Goal: Task Accomplishment & Management: Use online tool/utility

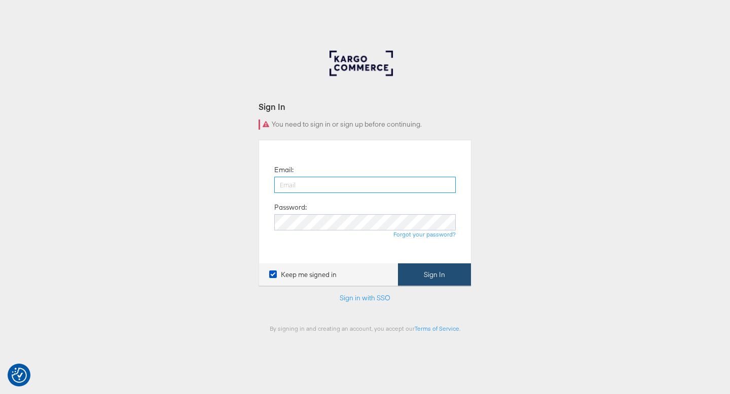
type input "ruben.ruiz@kargo.com"
click at [412, 285] on button "Sign In" at bounding box center [434, 275] width 73 height 23
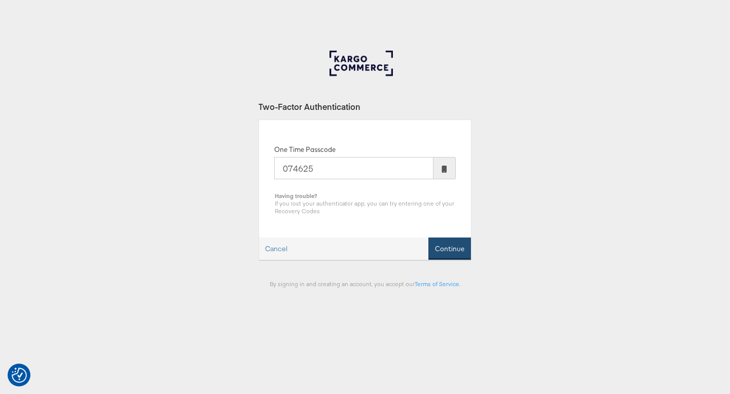
type input "074625"
click at [466, 242] on button "Continue" at bounding box center [449, 249] width 43 height 23
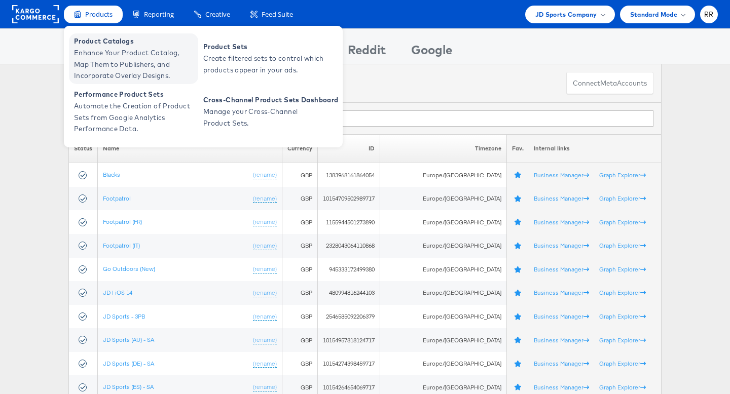
click at [107, 54] on span "Enhance Your Product Catalog, Map Them to Publishers, and Incorporate Overlay D…" at bounding box center [135, 64] width 122 height 34
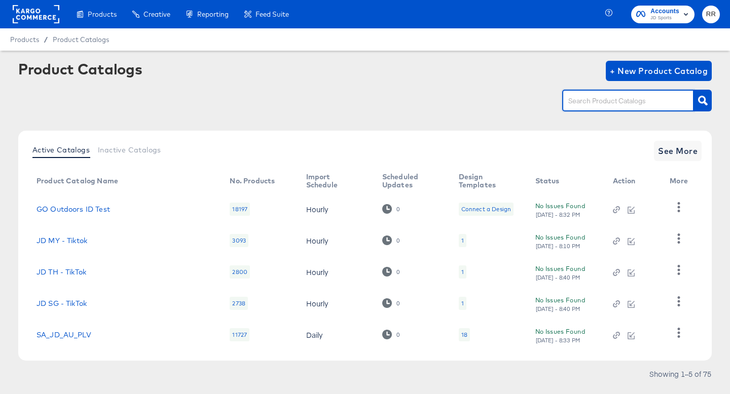
click at [582, 99] on input "text" at bounding box center [620, 101] width 108 height 12
type input "splash"
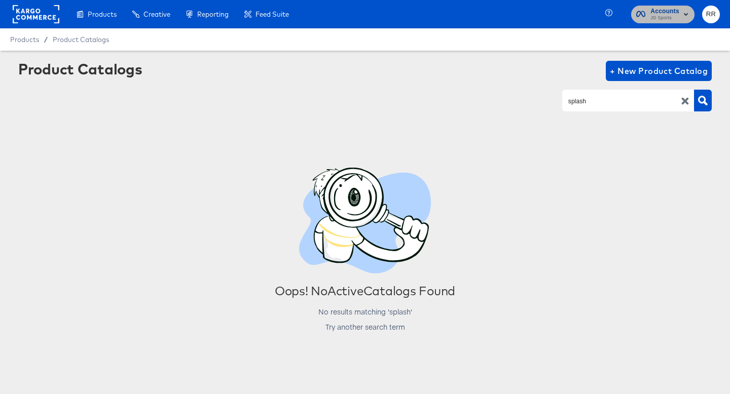
click at [670, 21] on span "JD Sports" at bounding box center [664, 18] width 29 height 8
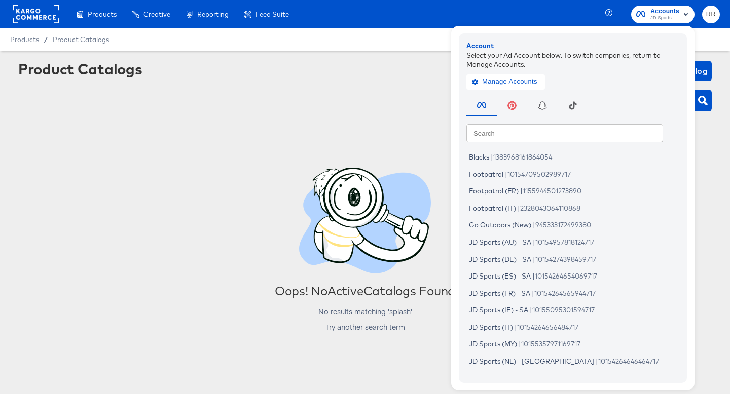
click at [48, 10] on rect at bounding box center [36, 14] width 47 height 18
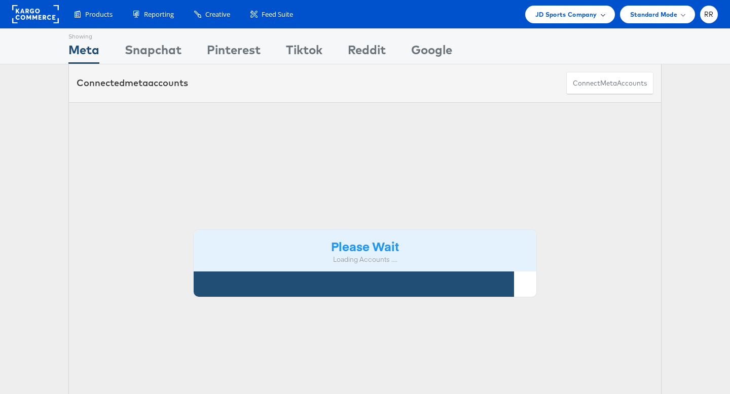
click at [577, 21] on div "JD Sports Company" at bounding box center [570, 15] width 90 height 18
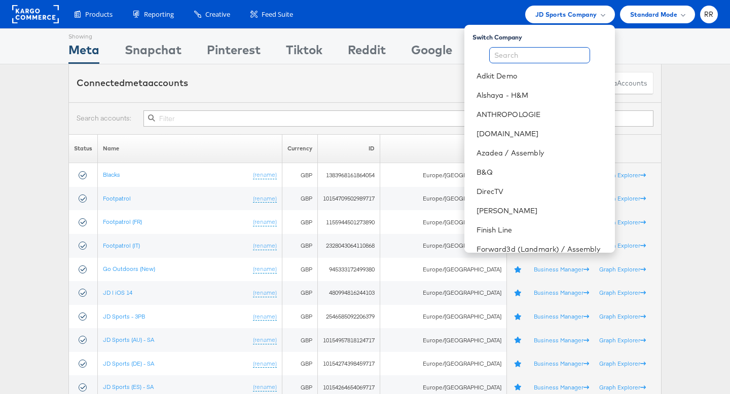
click at [561, 56] on input "text" at bounding box center [539, 55] width 101 height 16
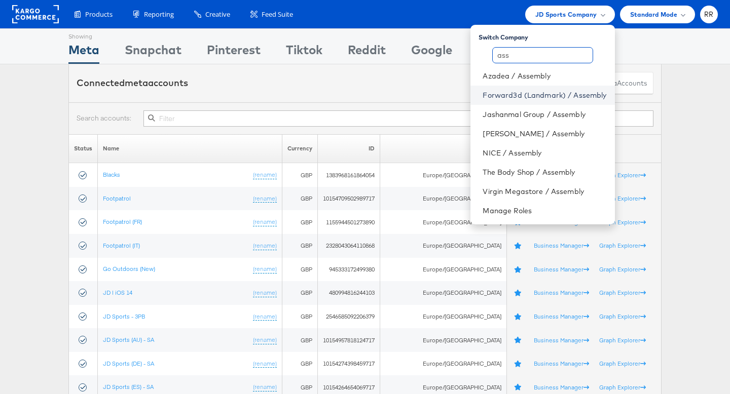
type input "ass"
click at [554, 93] on link "Forward3d (Landmark) / Assembly" at bounding box center [545, 95] width 124 height 10
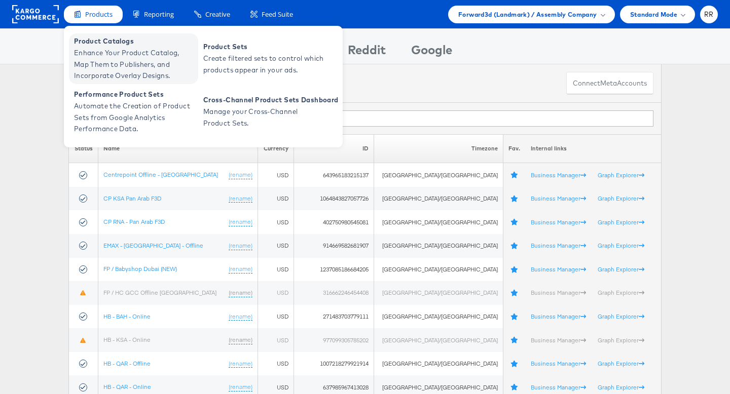
click at [105, 48] on span "Enhance Your Product Catalog, Map Them to Publishers, and Incorporate Overlay D…" at bounding box center [135, 64] width 122 height 34
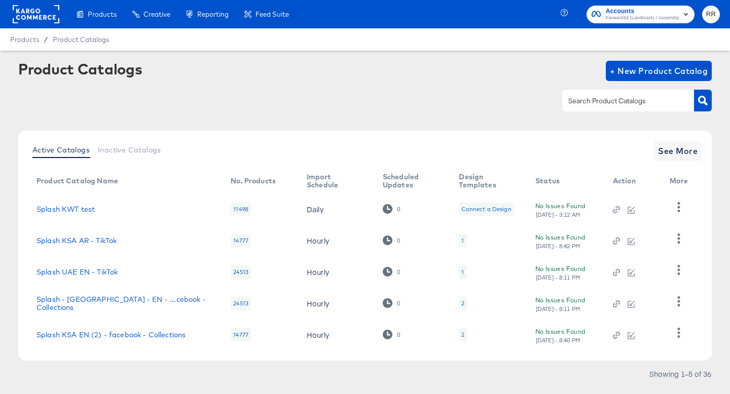
click at [608, 103] on input "text" at bounding box center [620, 101] width 108 height 12
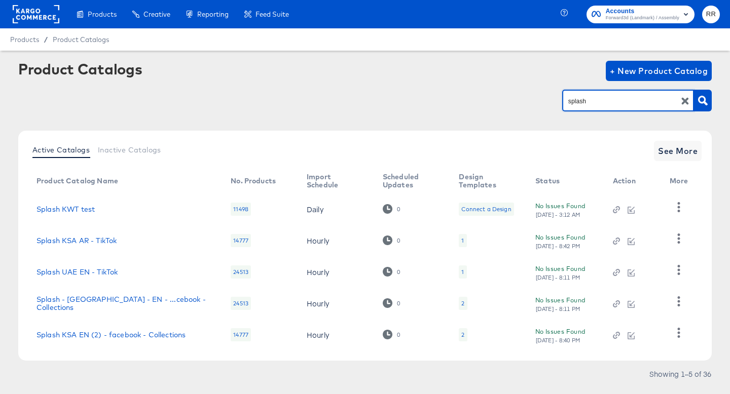
type input "splash"
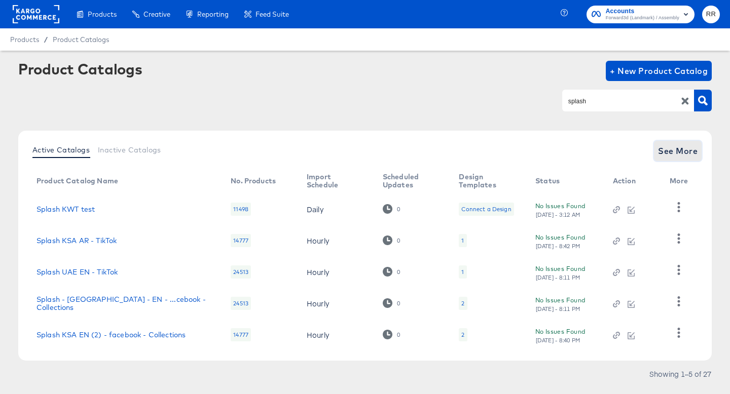
click at [683, 158] on span "See More" at bounding box center [678, 151] width 40 height 14
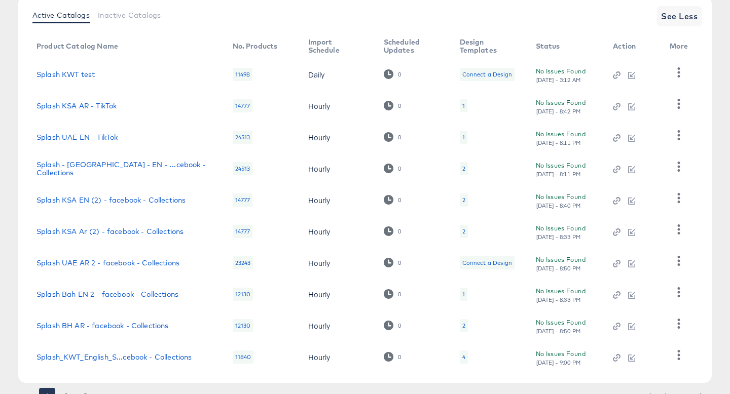
scroll to position [180, 0]
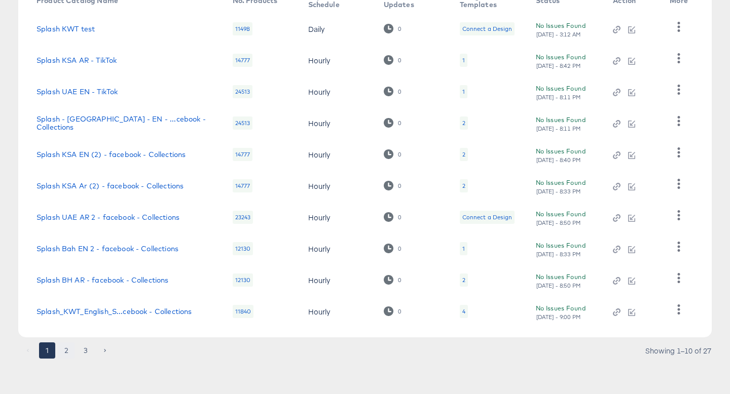
click at [68, 349] on button "2" at bounding box center [66, 351] width 16 height 16
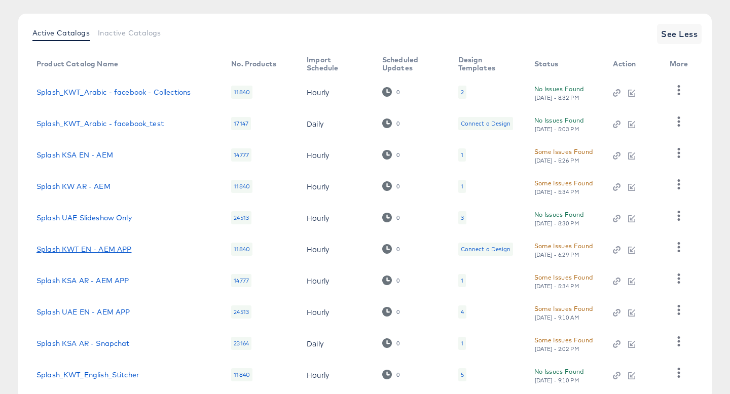
scroll to position [123, 0]
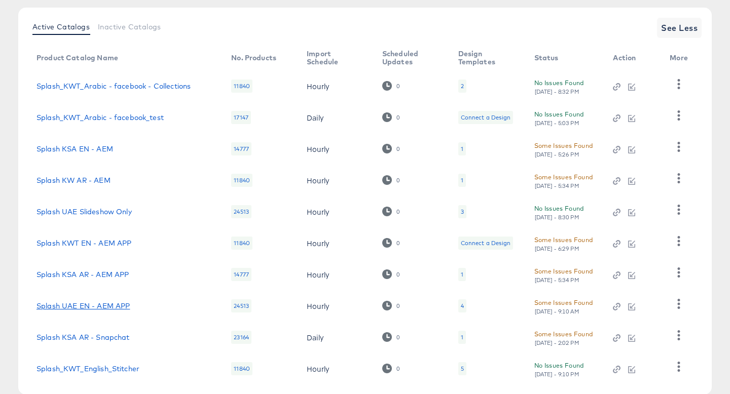
click at [122, 304] on link "Splash UAE EN - AEM APP" at bounding box center [83, 306] width 93 height 8
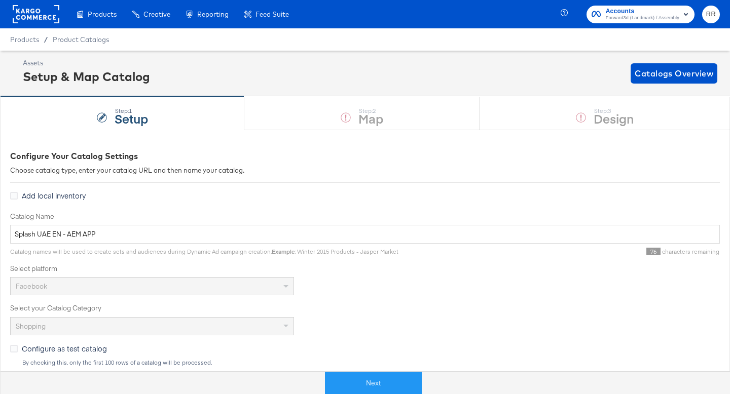
scroll to position [177, 0]
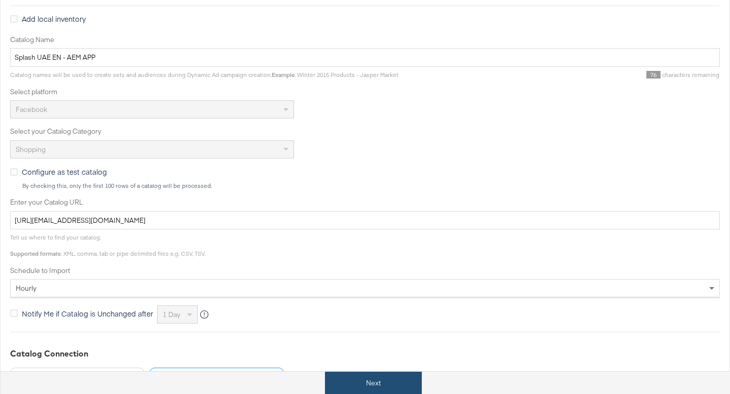
click at [361, 384] on button "Next" at bounding box center [373, 383] width 97 height 23
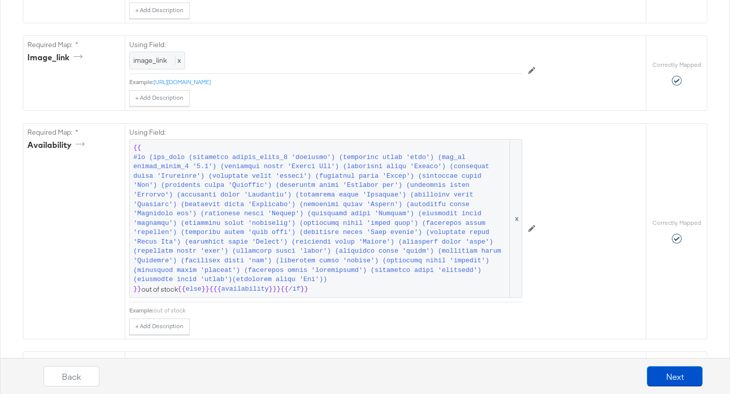
scroll to position [636, 0]
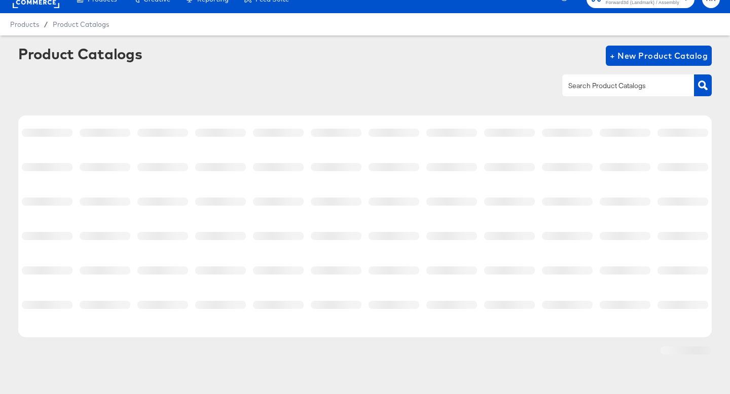
scroll to position [15, 0]
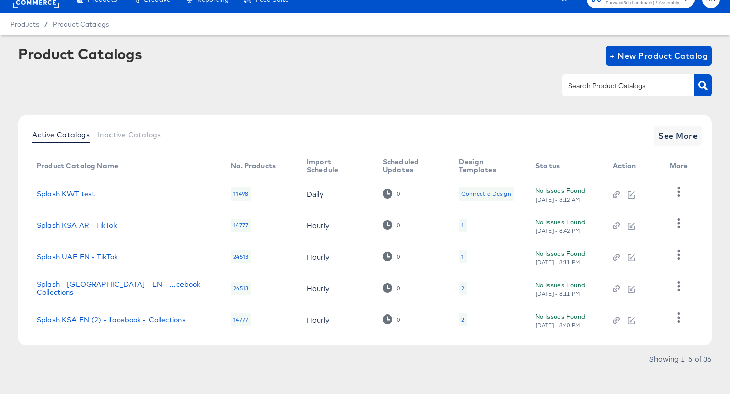
click at [609, 92] on div at bounding box center [628, 85] width 132 height 21
type input "aem"
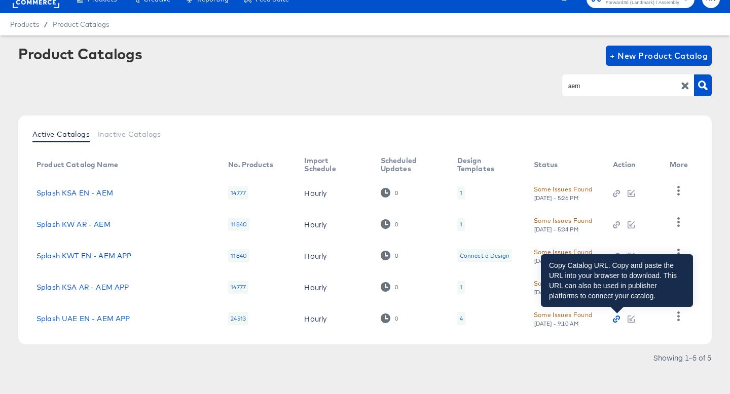
click at [618, 317] on icon "button" at bounding box center [616, 319] width 7 height 7
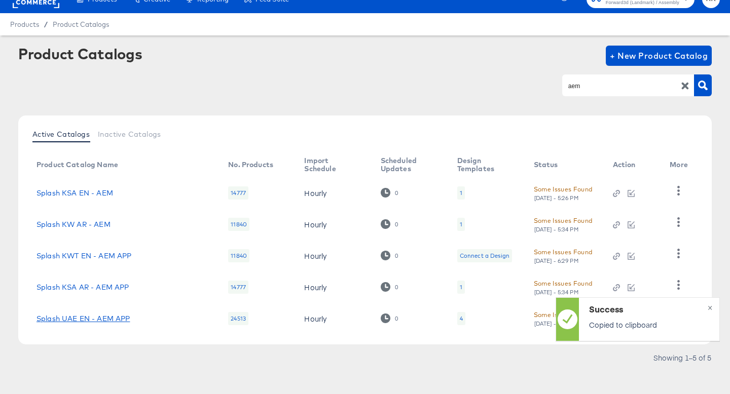
click at [102, 318] on link "Splash UAE EN - AEM APP" at bounding box center [83, 319] width 93 height 8
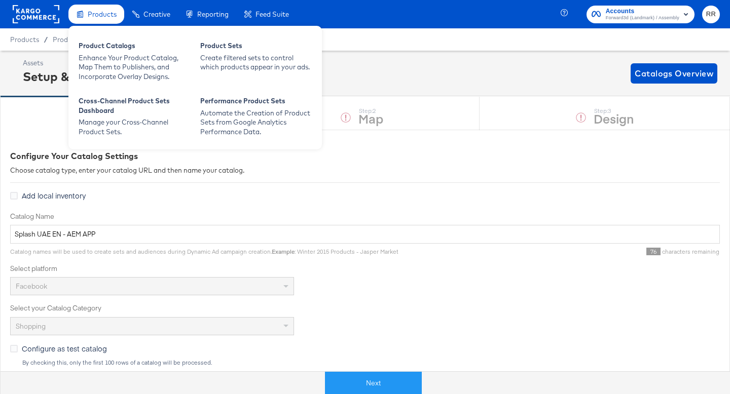
click at [84, 16] on div "Products" at bounding box center [96, 15] width 56 height 20
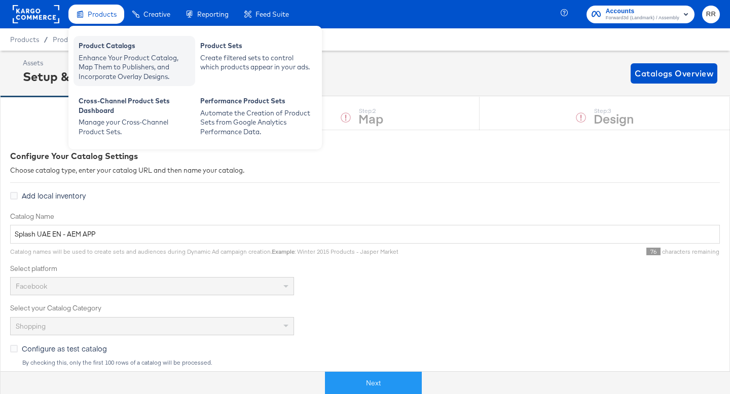
click at [100, 64] on div "Enhance Your Product Catalog, Map Them to Publishers, and Incorporate Overlay D…" at bounding box center [135, 67] width 112 height 28
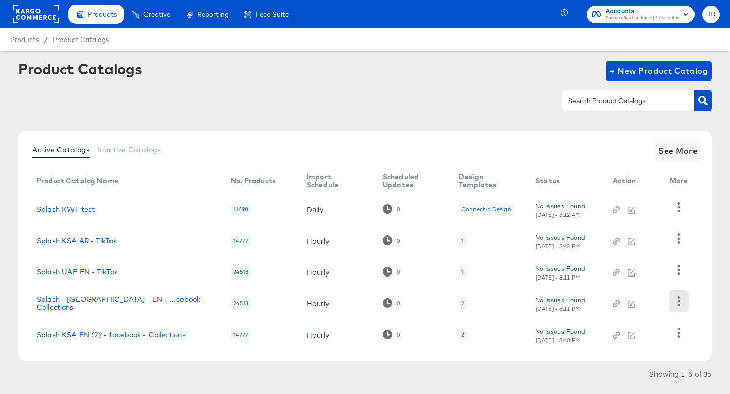
click at [677, 304] on icon "button" at bounding box center [679, 302] width 10 height 10
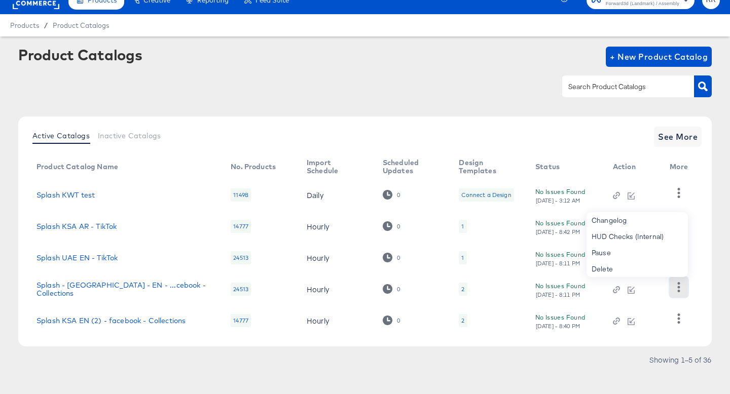
scroll to position [23, 0]
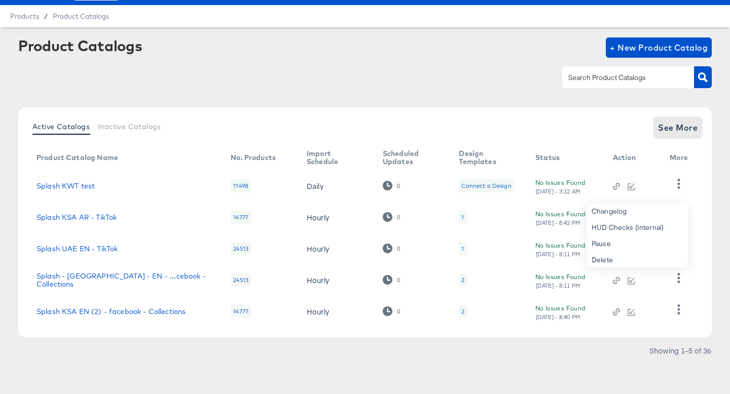
click at [662, 130] on span "See More" at bounding box center [678, 128] width 40 height 14
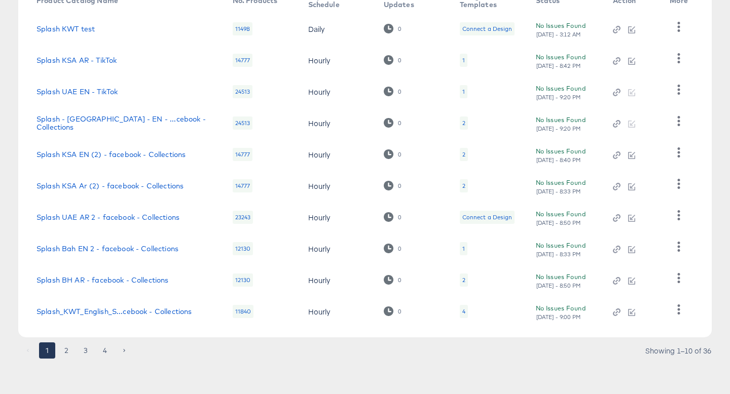
scroll to position [0, 0]
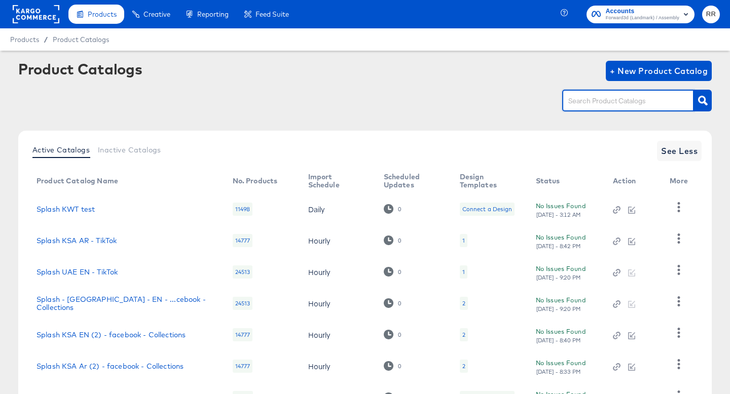
click at [596, 103] on input "text" at bounding box center [620, 101] width 108 height 12
type input "a"
click at [589, 101] on input "splash" at bounding box center [620, 101] width 108 height 12
type input "aem"
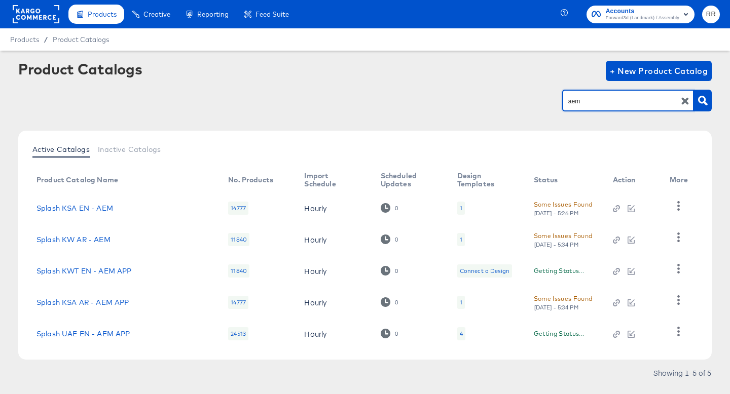
scroll to position [4, 0]
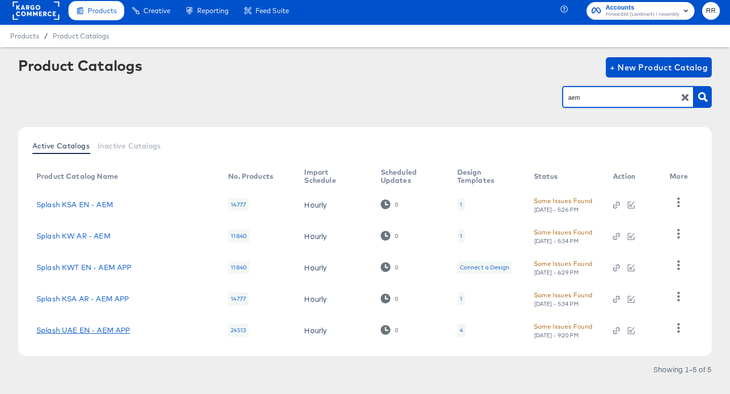
click at [93, 332] on link "Splash UAE EN - AEM APP" at bounding box center [83, 331] width 93 height 8
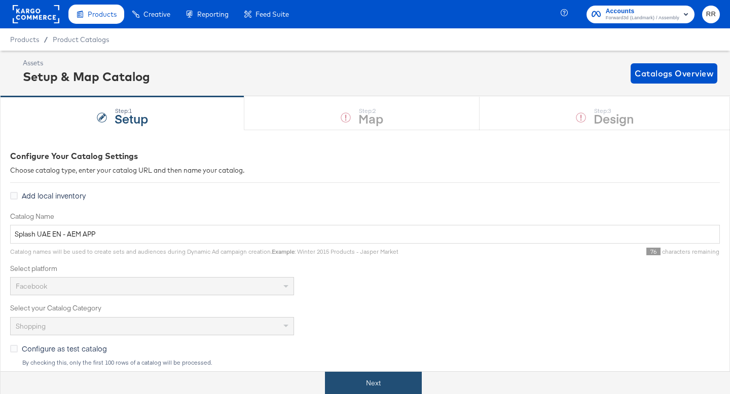
click at [361, 382] on button "Next" at bounding box center [373, 383] width 97 height 23
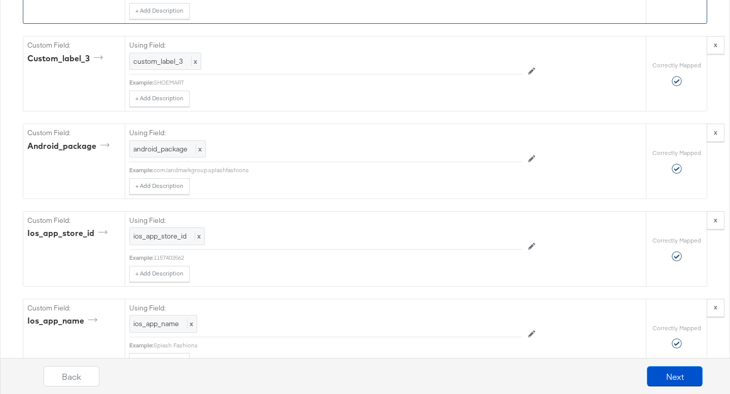
scroll to position [1972, 0]
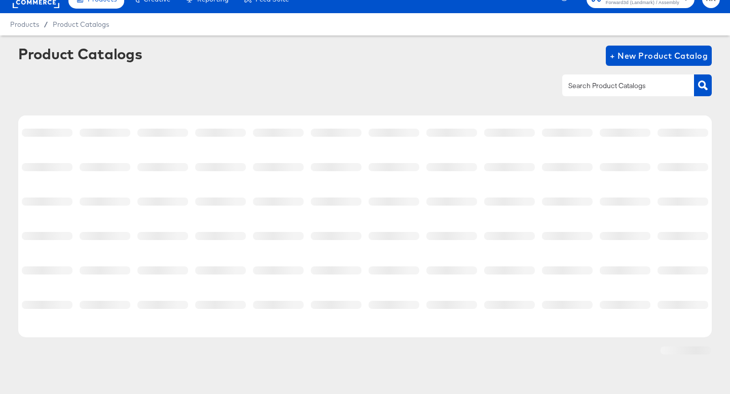
scroll to position [4, 0]
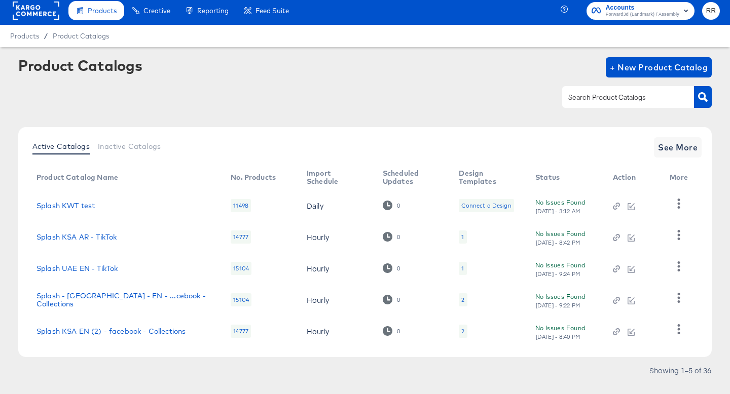
click at [614, 98] on input "text" at bounding box center [620, 98] width 108 height 12
type input "splash"
click at [675, 152] on span "See More" at bounding box center [678, 147] width 40 height 14
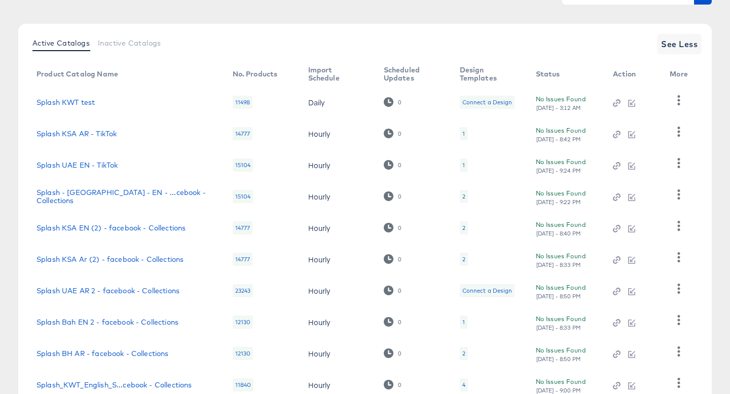
scroll to position [180, 0]
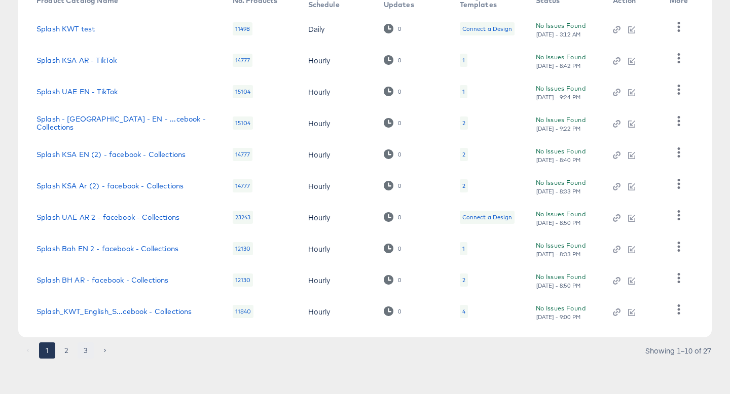
click at [89, 353] on button "3" at bounding box center [86, 351] width 16 height 16
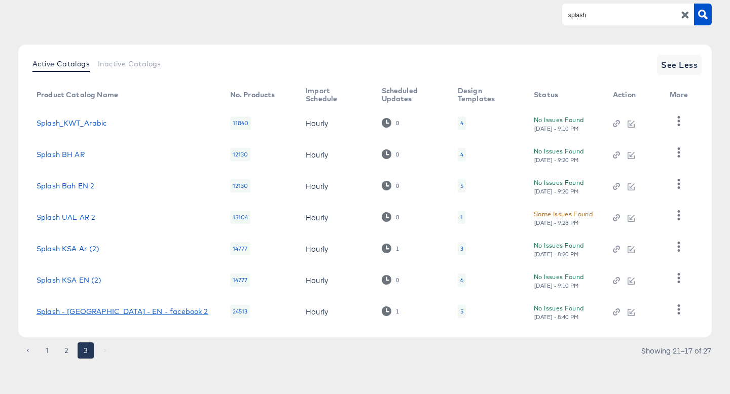
scroll to position [86, 0]
click at [130, 314] on link "Splash - [GEOGRAPHIC_DATA] - EN - facebook 2" at bounding box center [123, 312] width 172 height 8
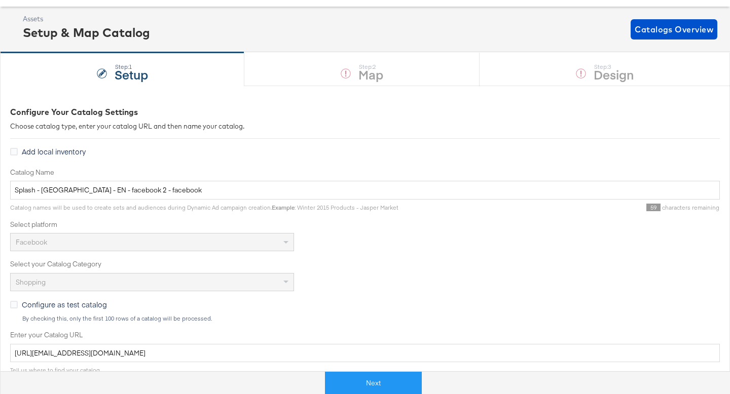
scroll to position [128, 0]
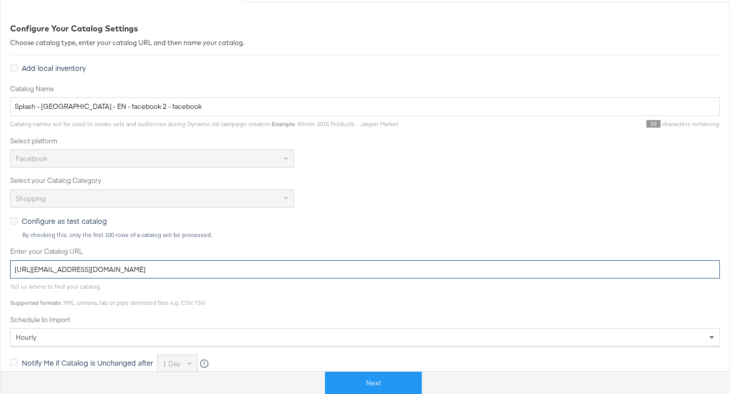
click at [217, 270] on input "[URL][EMAIL_ADDRESS][DOMAIN_NAME]" at bounding box center [365, 270] width 710 height 19
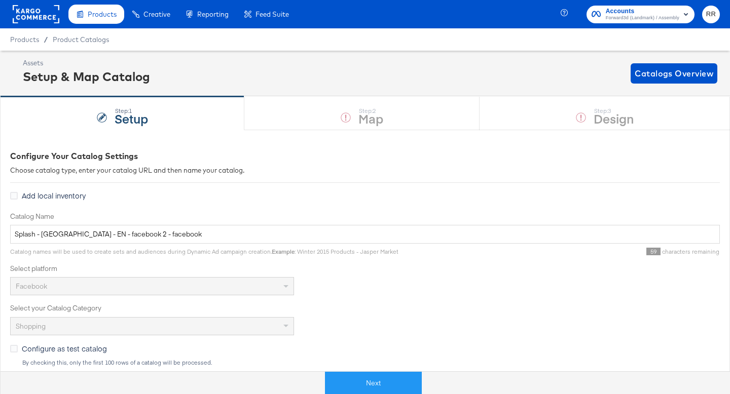
click at [43, 18] on rect at bounding box center [36, 14] width 47 height 18
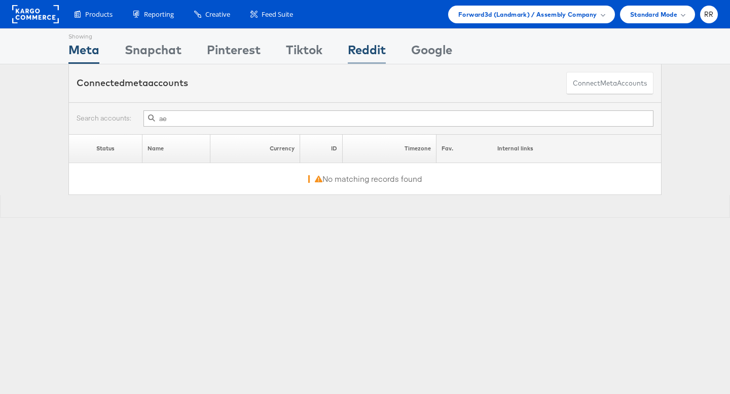
type input "a"
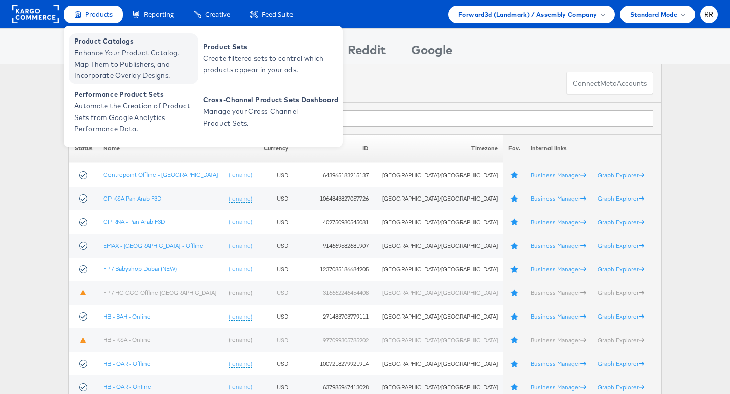
click at [113, 51] on span "Enhance Your Product Catalog, Map Them to Publishers, and Incorporate Overlay D…" at bounding box center [135, 64] width 122 height 34
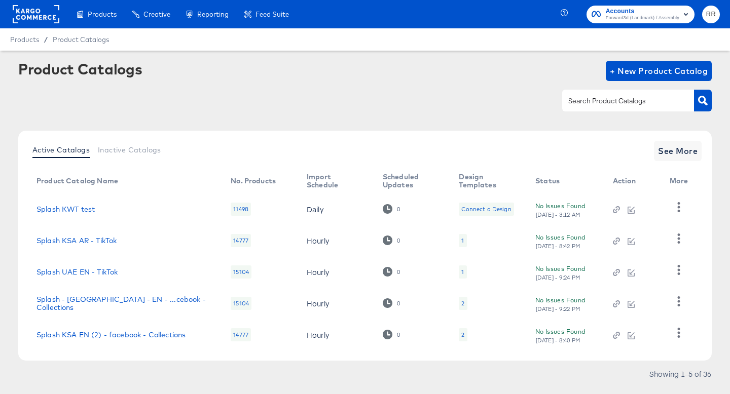
click at [580, 101] on input "text" at bounding box center [620, 101] width 108 height 12
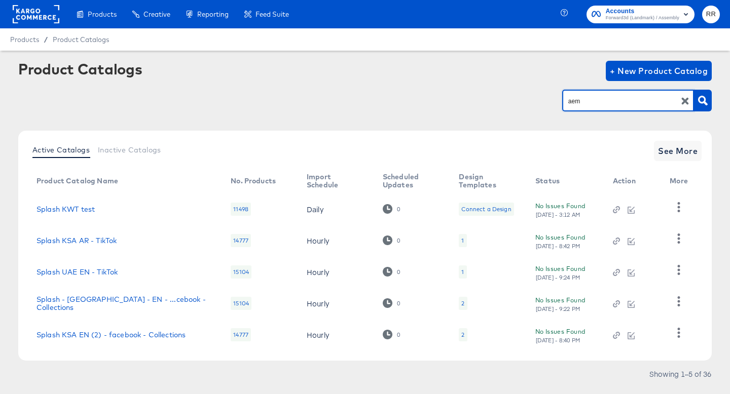
type input "aem"
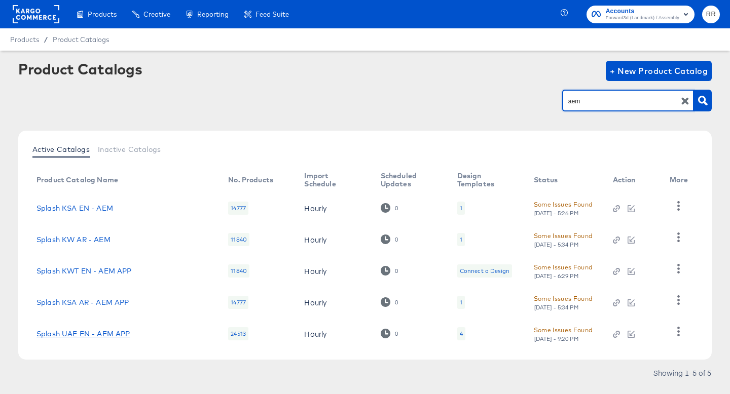
click at [113, 334] on link "Splash UAE EN - AEM APP" at bounding box center [83, 334] width 93 height 8
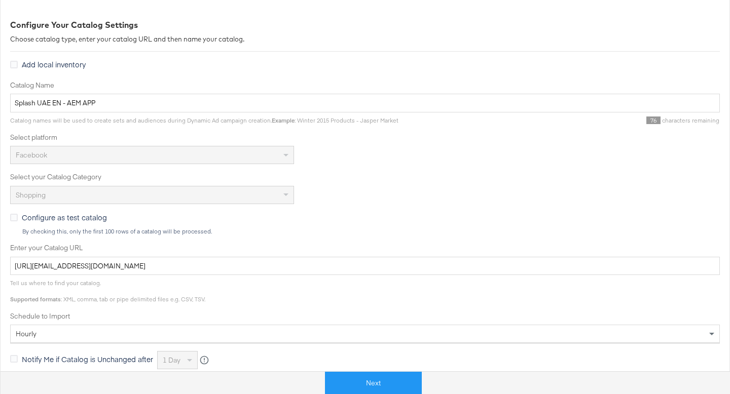
scroll to position [204, 0]
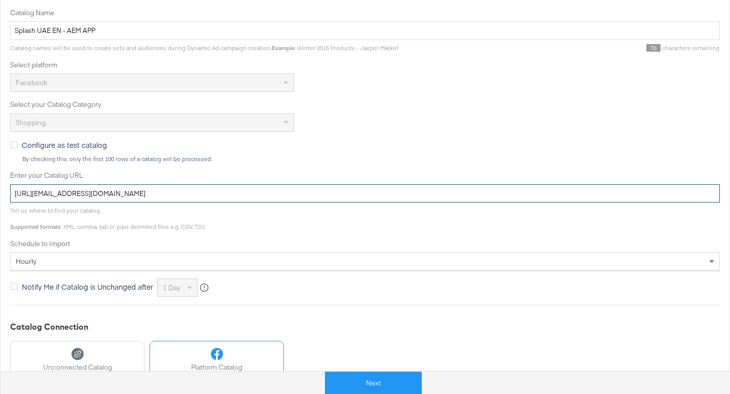
click at [276, 192] on input "[URL][EMAIL_ADDRESS][DOMAIN_NAME]" at bounding box center [365, 194] width 710 height 19
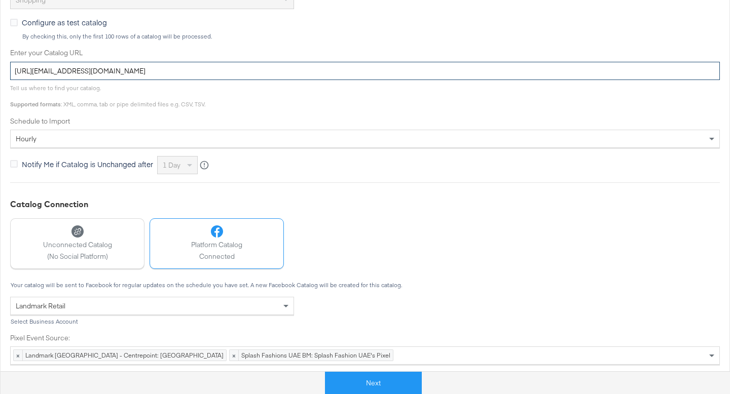
scroll to position [365, 0]
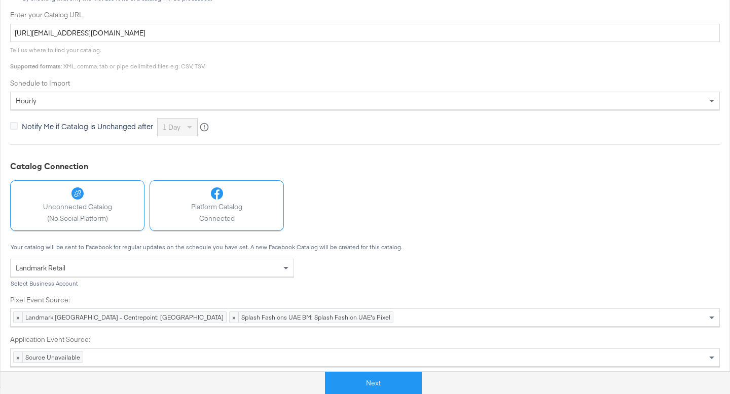
click at [96, 201] on div "Unconnected Catalog (No Social Platform)" at bounding box center [77, 206] width 69 height 36
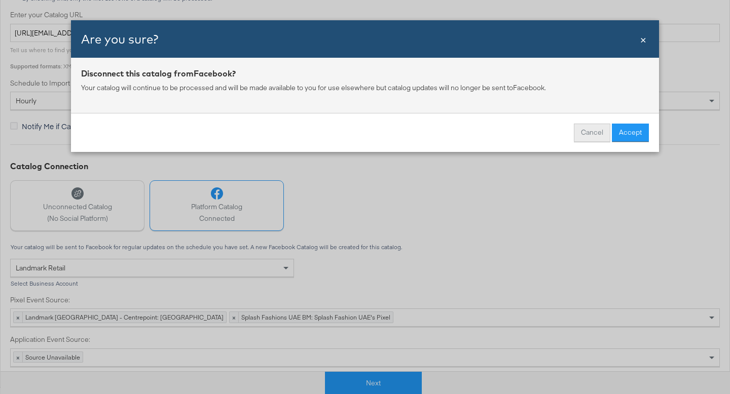
click at [590, 130] on button "Cancel" at bounding box center [592, 133] width 37 height 18
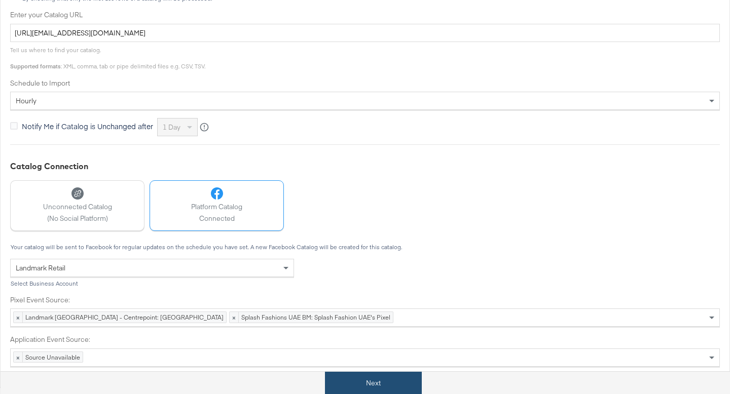
click at [395, 394] on button "Next" at bounding box center [373, 383] width 97 height 23
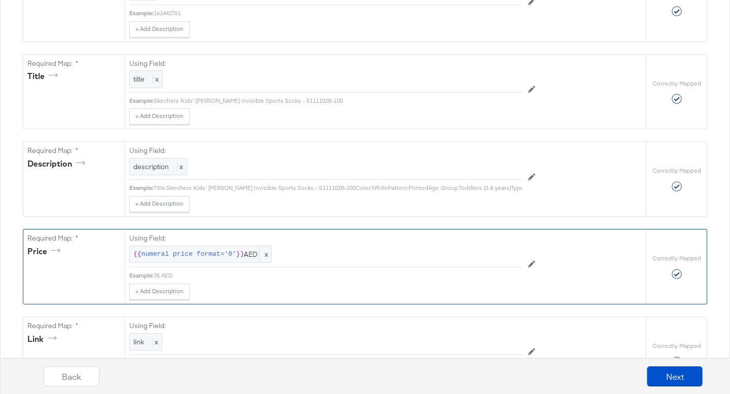
scroll to position [269, 0]
click at [532, 268] on button at bounding box center [531, 265] width 19 height 16
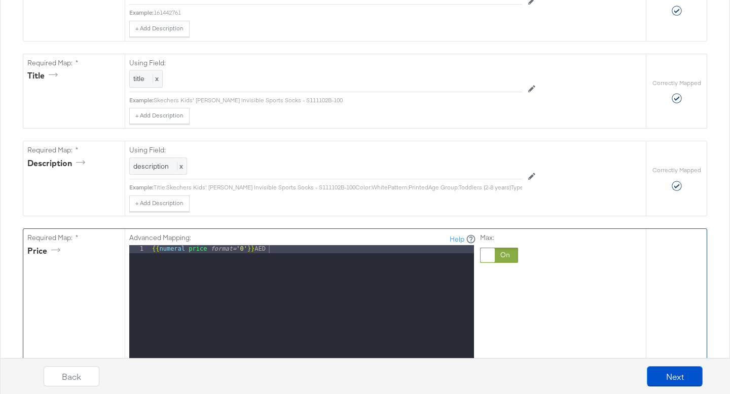
click at [508, 259] on div at bounding box center [499, 255] width 38 height 15
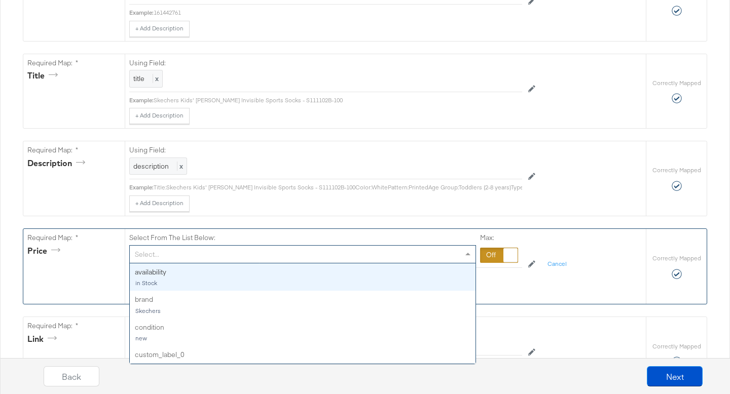
click at [464, 248] on span at bounding box center [469, 254] width 13 height 17
type input "pri"
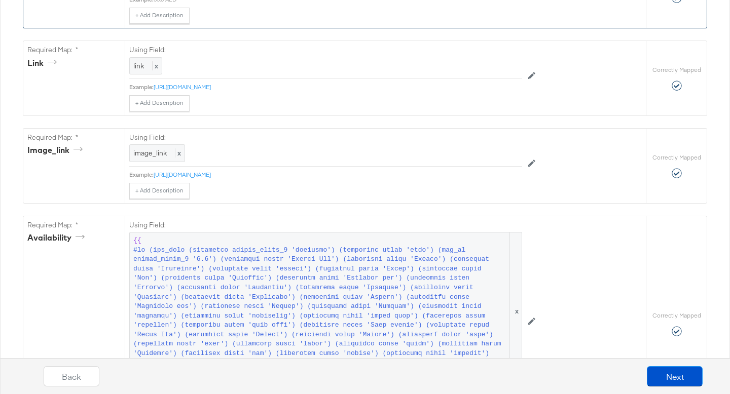
scroll to position [547, 0]
click at [668, 375] on button "Next" at bounding box center [675, 377] width 56 height 20
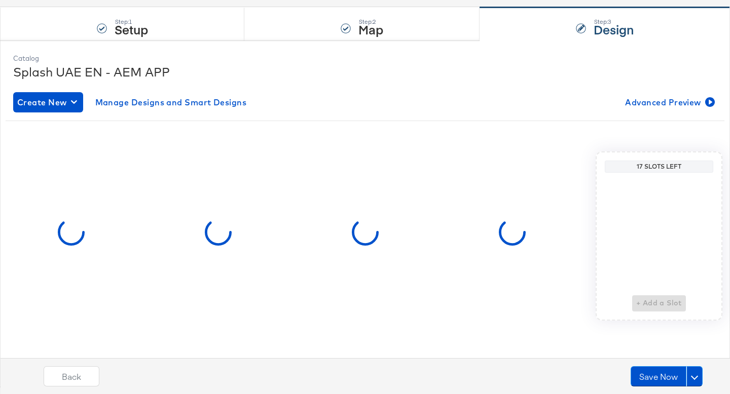
scroll to position [0, 0]
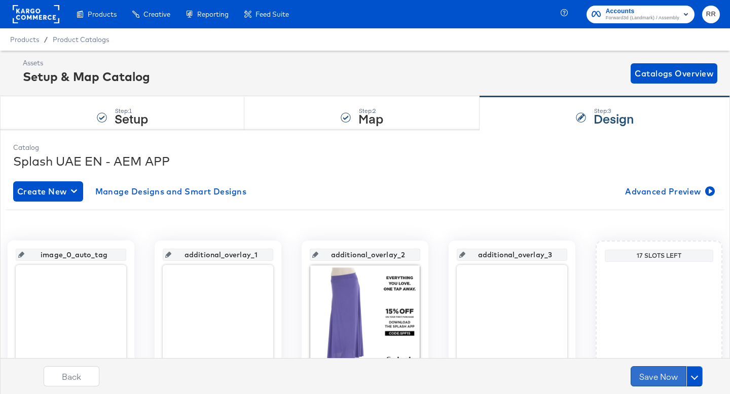
click at [658, 377] on button "Save Now" at bounding box center [659, 377] width 56 height 20
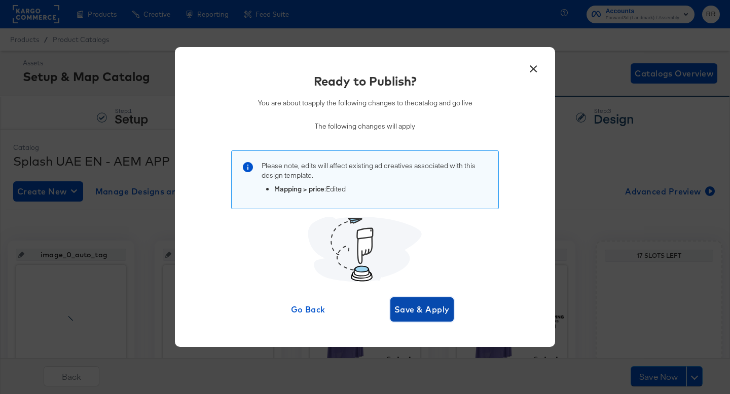
click at [415, 315] on span "Save & Apply" at bounding box center [421, 310] width 55 height 14
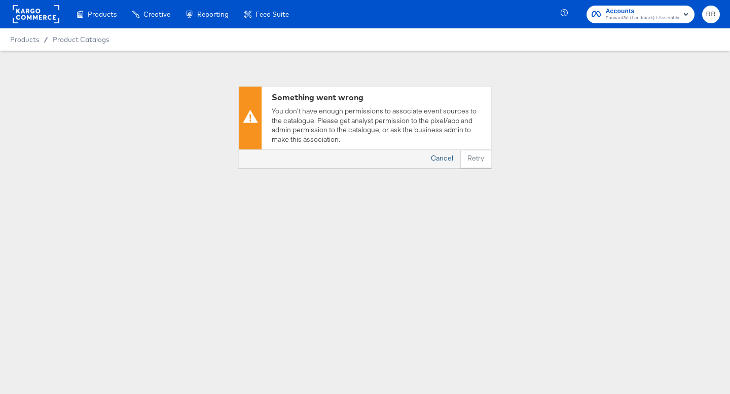
click at [444, 153] on button "Cancel" at bounding box center [442, 159] width 37 height 18
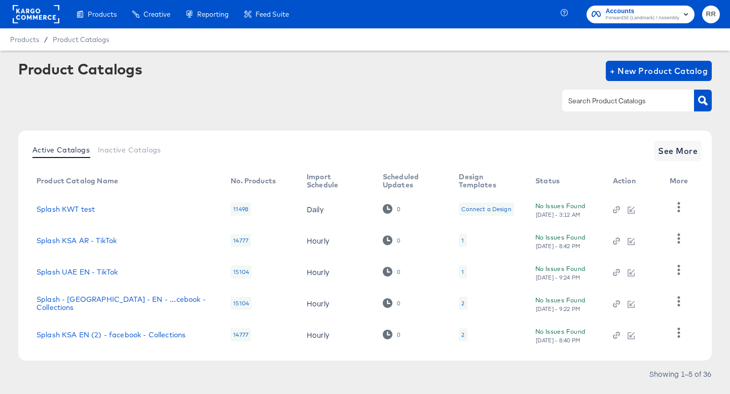
click at [597, 102] on input "text" at bounding box center [620, 101] width 108 height 12
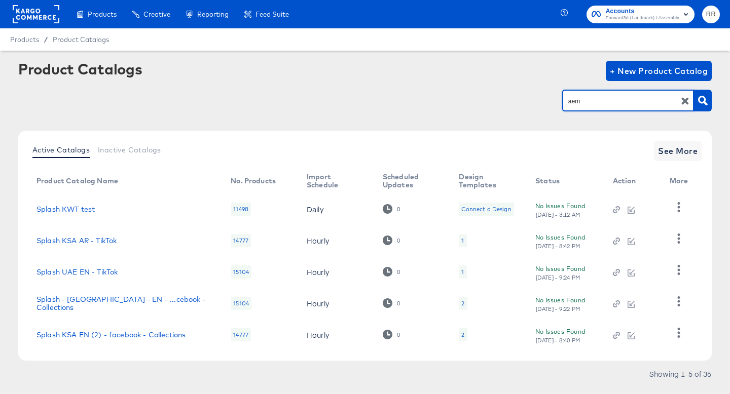
type input "aem"
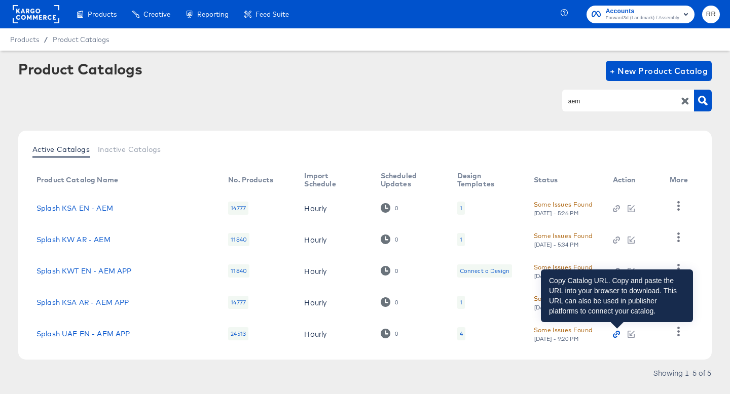
click at [615, 335] on icon "button" at bounding box center [616, 334] width 7 height 7
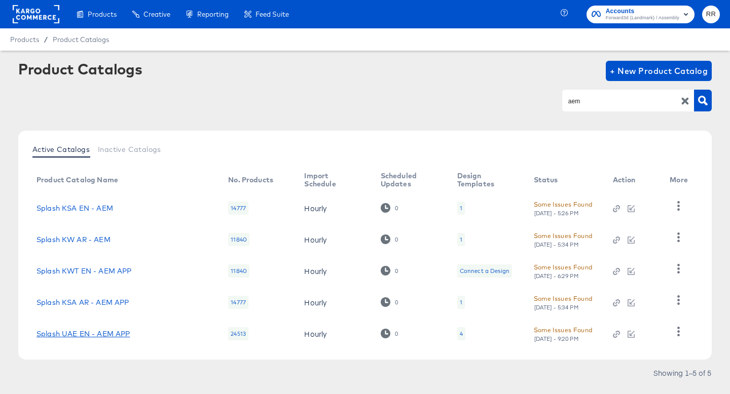
click at [98, 334] on link "Splash UAE EN - AEM APP" at bounding box center [83, 334] width 93 height 8
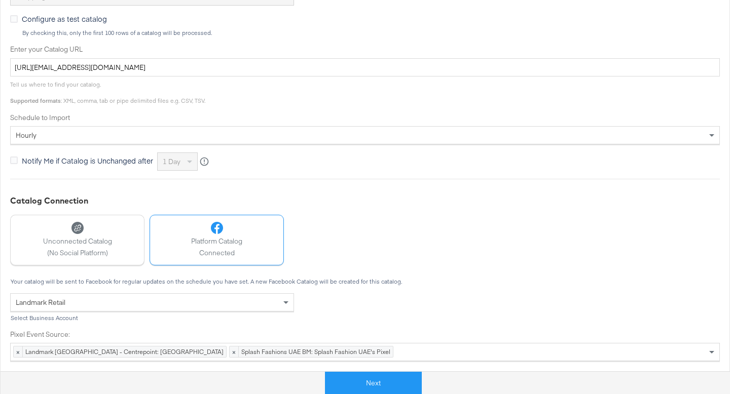
scroll to position [365, 0]
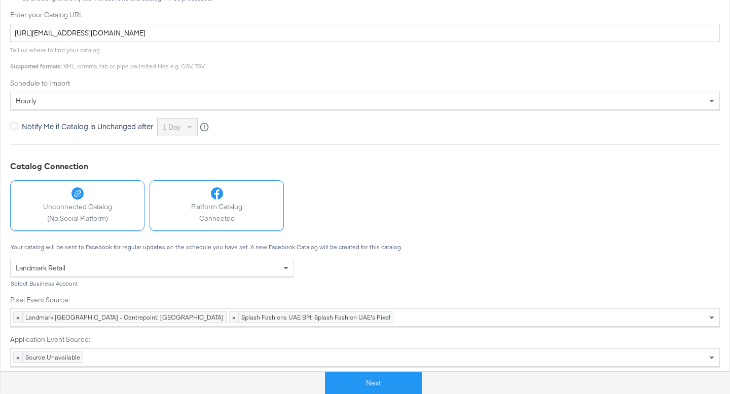
click at [87, 206] on span "Unconnected Catalog" at bounding box center [77, 207] width 69 height 10
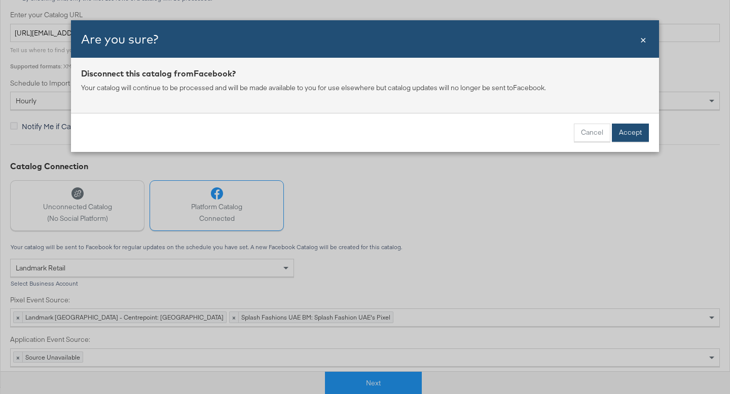
click at [635, 126] on button "Accept" at bounding box center [630, 133] width 37 height 18
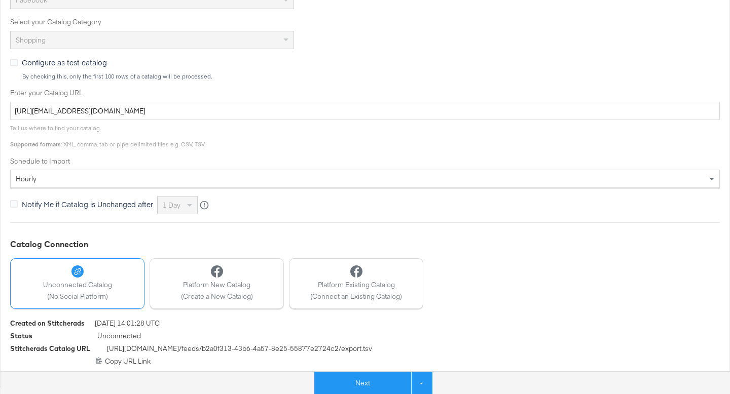
scroll to position [285, 0]
click at [371, 381] on button "Next" at bounding box center [362, 383] width 97 height 23
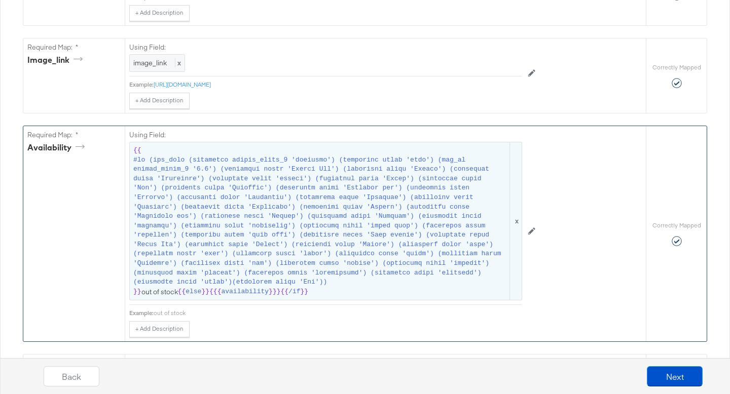
scroll to position [657, 0]
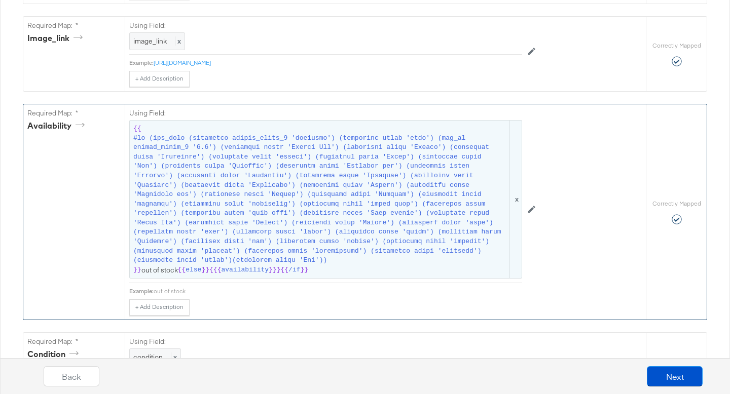
click at [444, 216] on span at bounding box center [320, 200] width 375 height 132
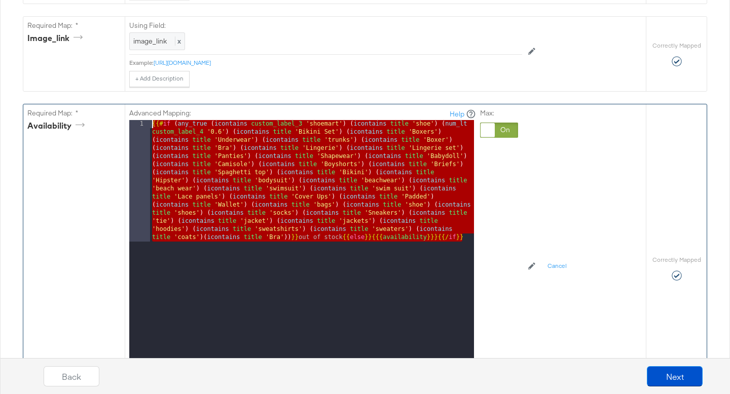
drag, startPoint x: 464, startPoint y: 238, endPoint x: 110, endPoint y: 108, distance: 377.1
click at [110, 108] on div "Required Map: * availability Advanced Mapping: Help 1 {{# if ( any_true ( icont…" at bounding box center [334, 268] width 623 height 329
click at [489, 127] on div at bounding box center [488, 130] width 14 height 14
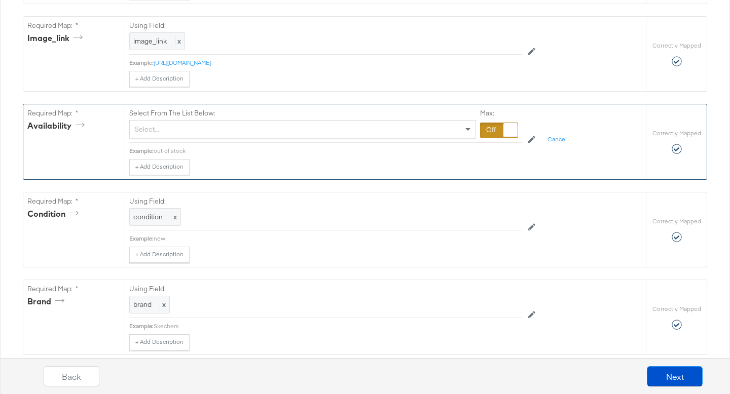
click at [451, 132] on div "Select..." at bounding box center [303, 129] width 346 height 17
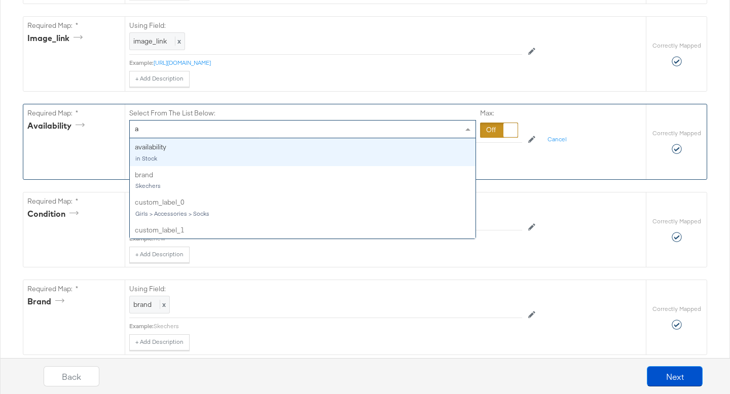
type input "av"
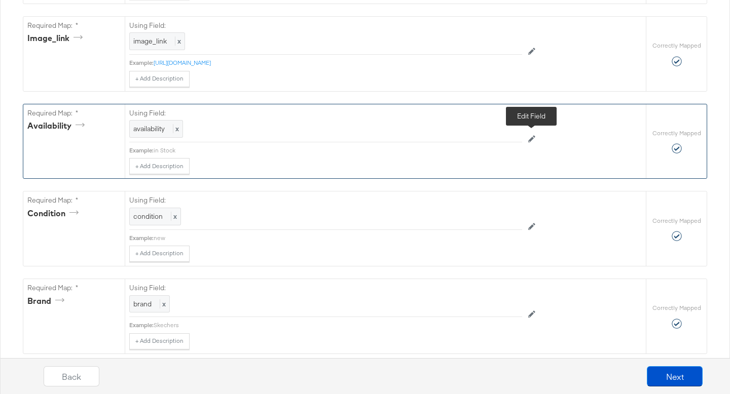
click at [527, 140] on button at bounding box center [531, 139] width 19 height 16
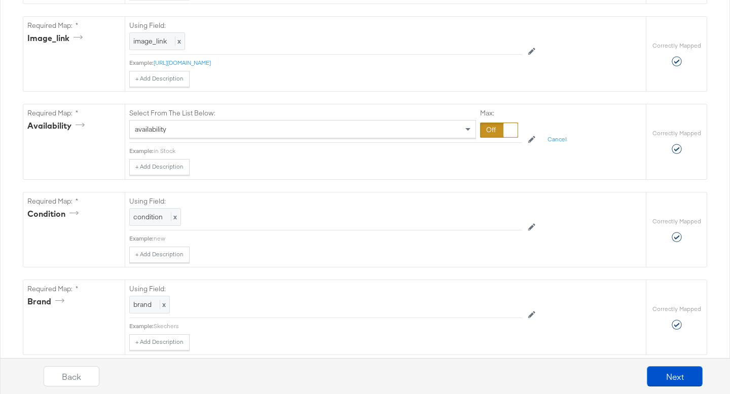
click at [502, 132] on div at bounding box center [499, 130] width 38 height 15
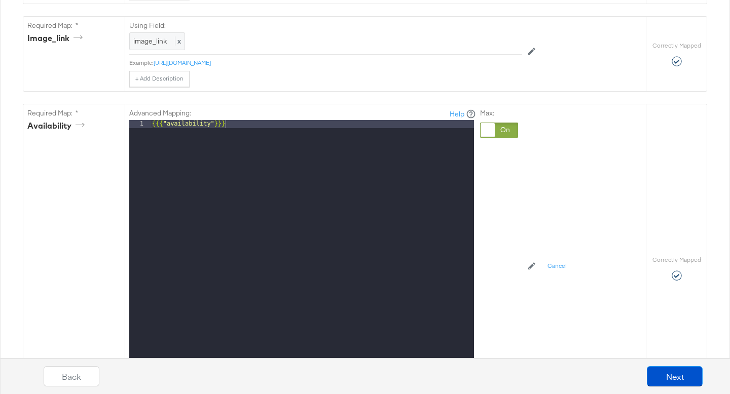
click at [445, 133] on div "{{{ "availability" }}}" at bounding box center [312, 255] width 324 height 270
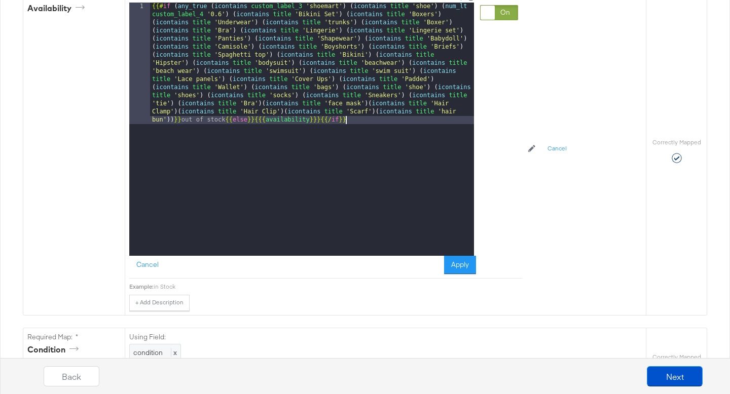
scroll to position [781, 0]
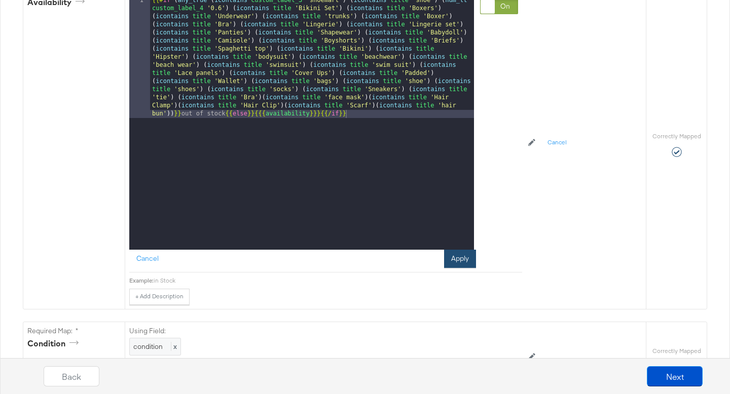
click at [463, 260] on button "Apply" at bounding box center [460, 259] width 32 height 18
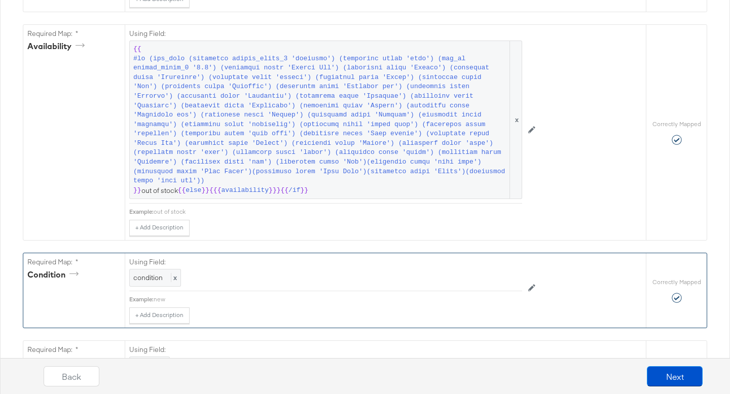
scroll to position [670, 0]
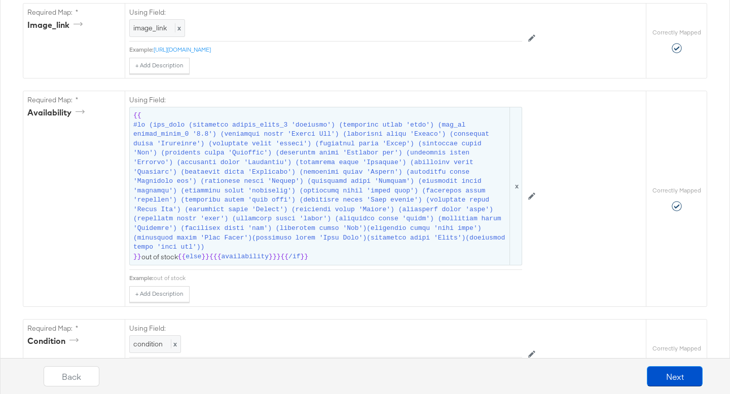
click at [516, 186] on span "x" at bounding box center [516, 186] width 12 height 158
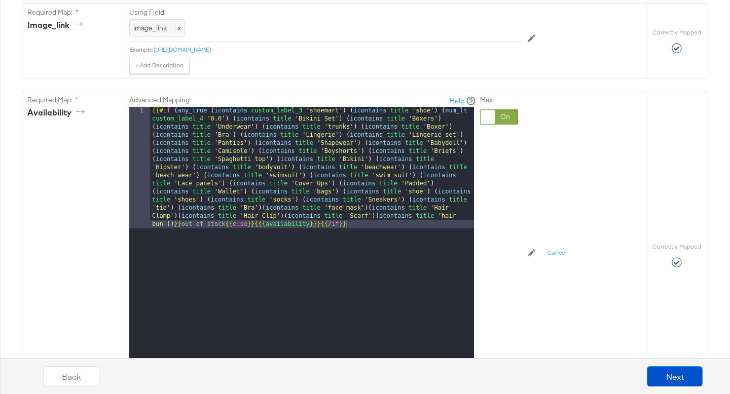
click at [497, 117] on div at bounding box center [499, 117] width 38 height 15
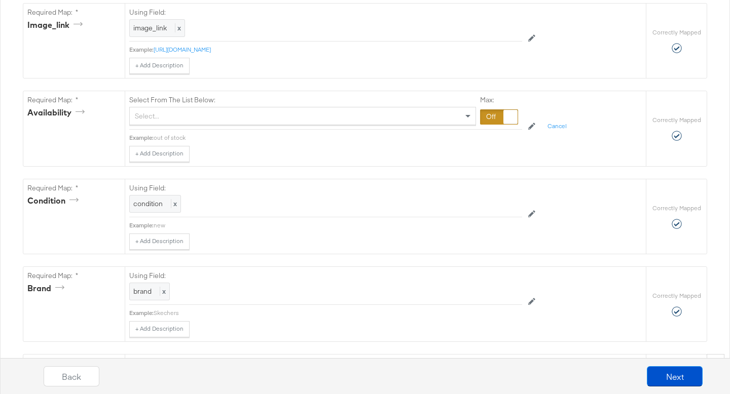
click at [393, 119] on div "Select..." at bounding box center [303, 115] width 346 height 17
click at [687, 381] on button "Next" at bounding box center [675, 377] width 56 height 20
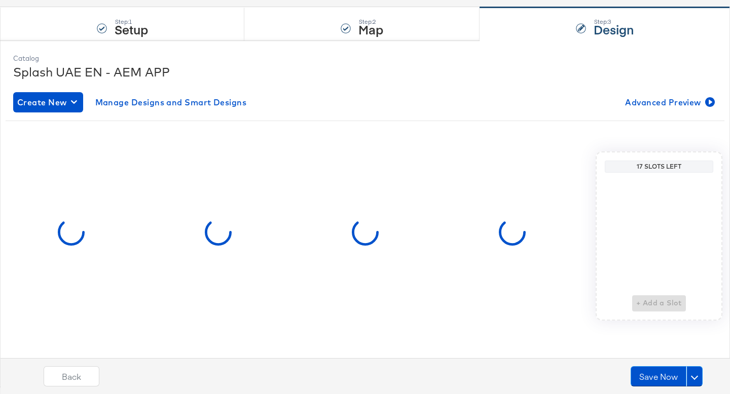
scroll to position [0, 0]
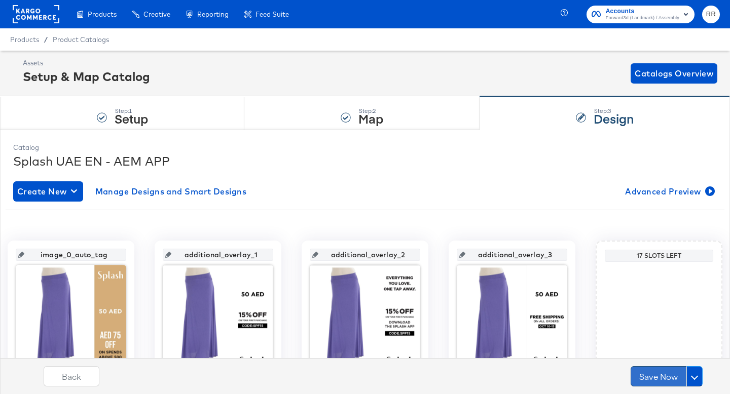
click at [665, 379] on button "Save Now" at bounding box center [659, 377] width 56 height 20
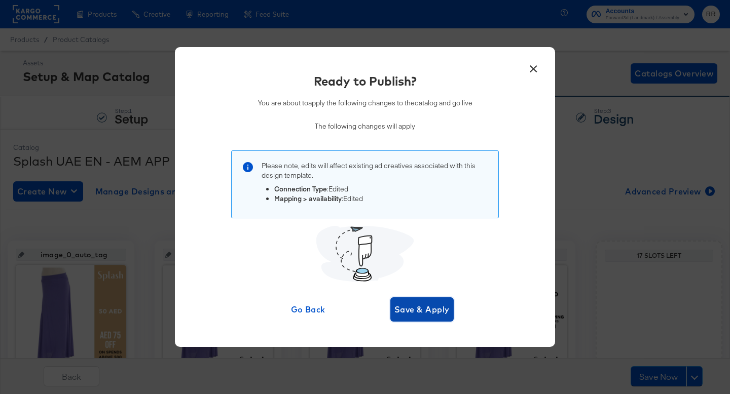
click at [442, 311] on span "Save & Apply" at bounding box center [421, 310] width 55 height 14
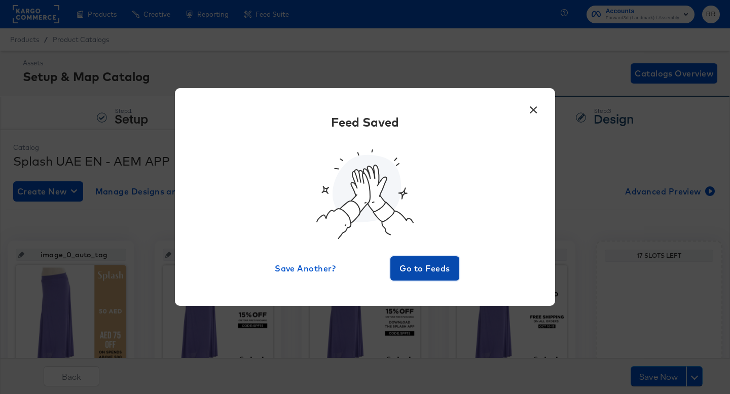
click at [427, 272] on span "Go to Feeds" at bounding box center [424, 269] width 61 height 14
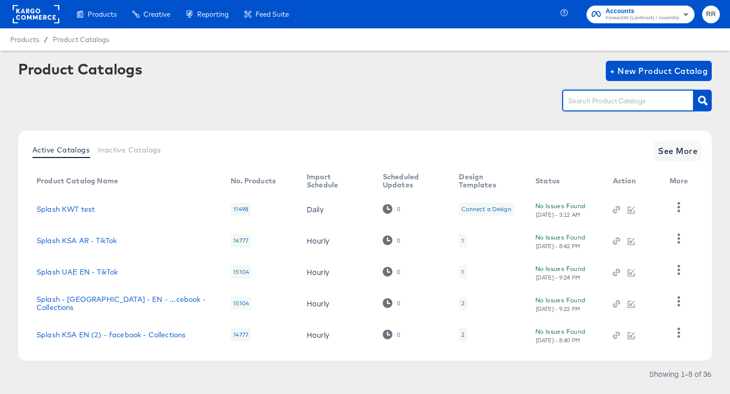
click at [649, 97] on input "text" at bounding box center [620, 101] width 108 height 12
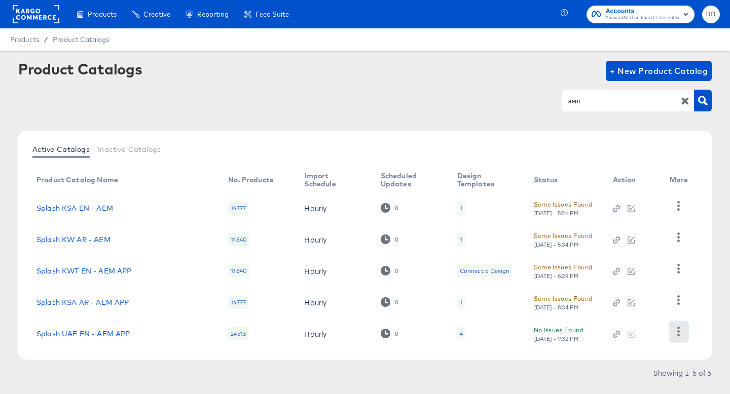
click at [676, 333] on icon "button" at bounding box center [679, 332] width 10 height 10
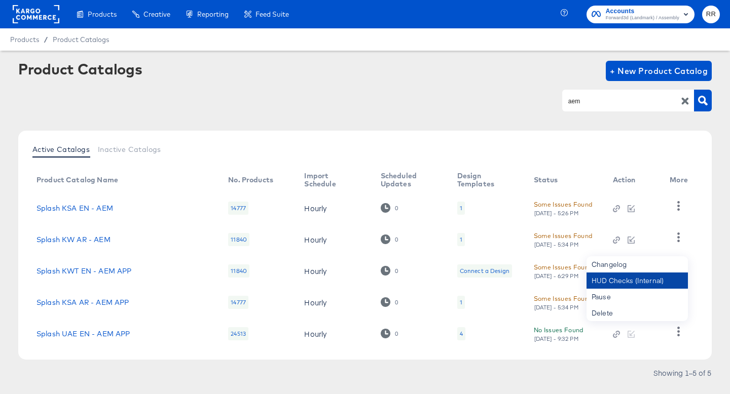
click at [659, 281] on div "HUD Checks (Internal)" at bounding box center [637, 281] width 101 height 16
click at [618, 107] on input "aem" at bounding box center [620, 101] width 108 height 12
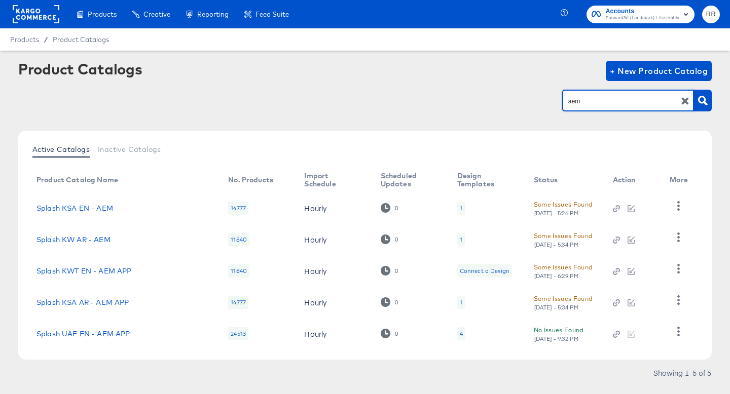
click at [618, 107] on input "aem" at bounding box center [620, 101] width 108 height 12
type input "[GEOGRAPHIC_DATA]"
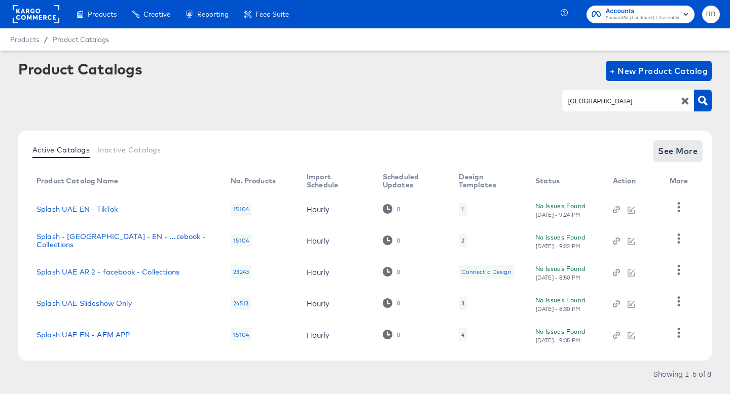
click at [676, 154] on span "See More" at bounding box center [678, 151] width 40 height 14
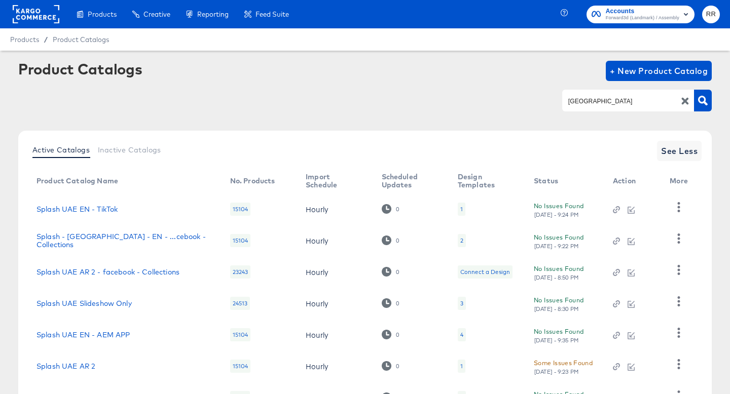
scroll to position [118, 0]
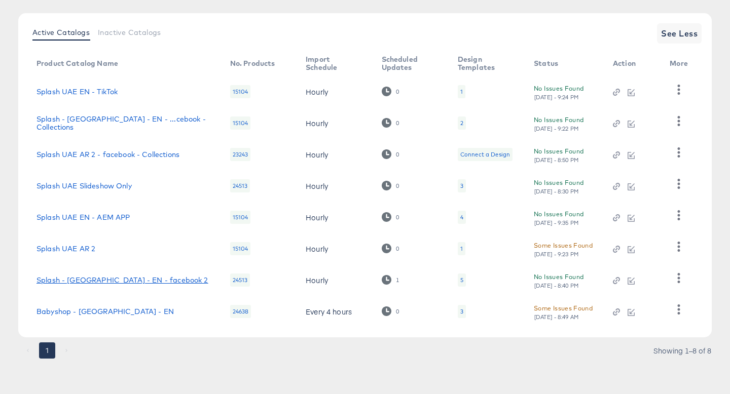
click at [136, 280] on link "Splash - [GEOGRAPHIC_DATA] - EN - facebook 2" at bounding box center [123, 280] width 172 height 8
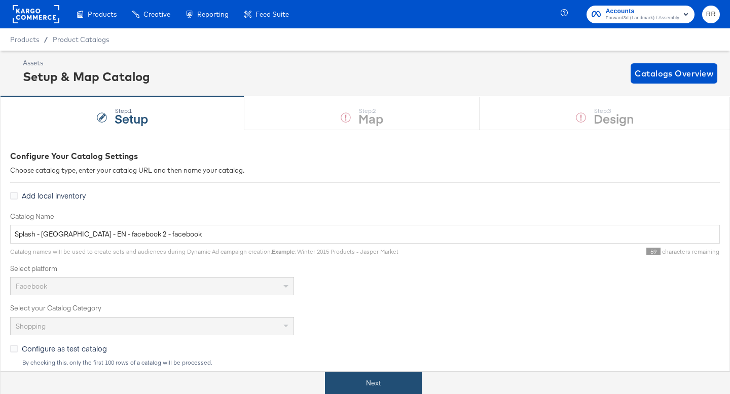
click at [353, 387] on button "Next" at bounding box center [373, 383] width 97 height 23
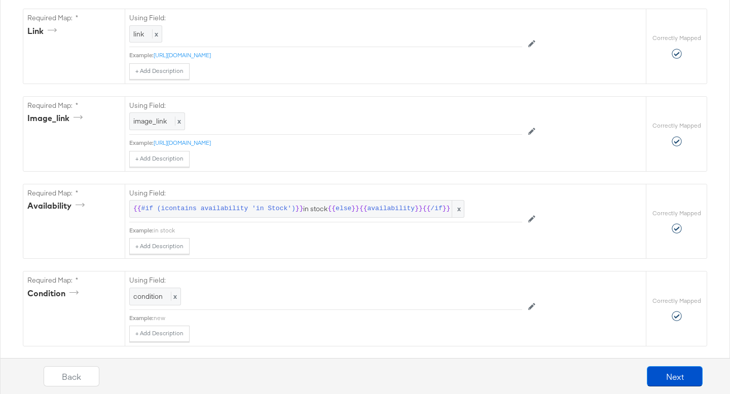
scroll to position [589, 0]
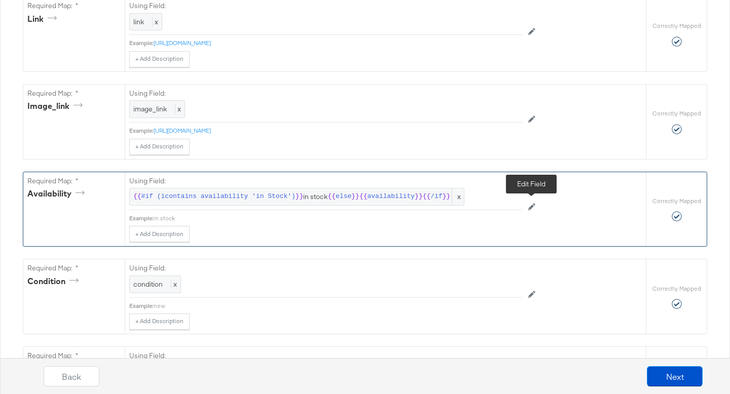
click at [531, 209] on icon at bounding box center [531, 206] width 7 height 7
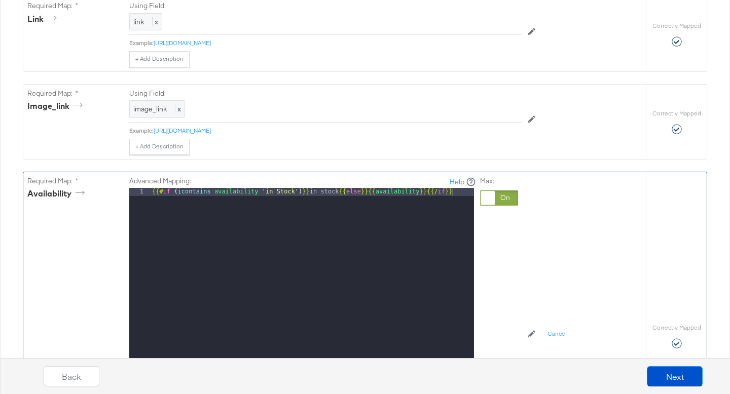
click at [491, 196] on div at bounding box center [488, 198] width 14 height 14
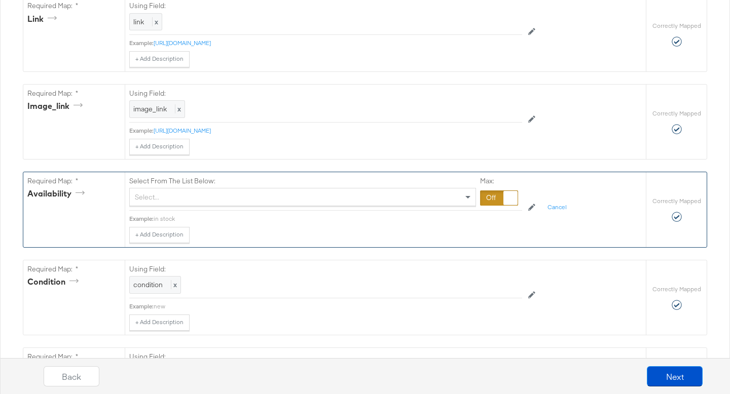
click at [407, 204] on div "Select..." at bounding box center [303, 197] width 346 height 17
click at [488, 197] on div at bounding box center [499, 198] width 38 height 15
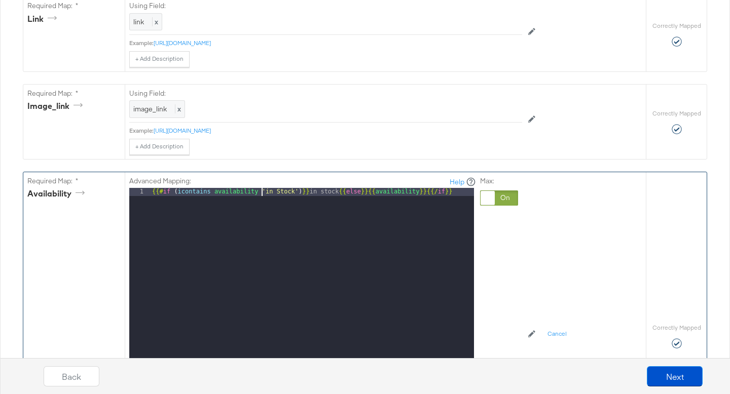
click at [261, 190] on div "{{# if ( icontains availability 'in Stock' ) }} in stock {{ else }}{{ availabil…" at bounding box center [312, 323] width 324 height 270
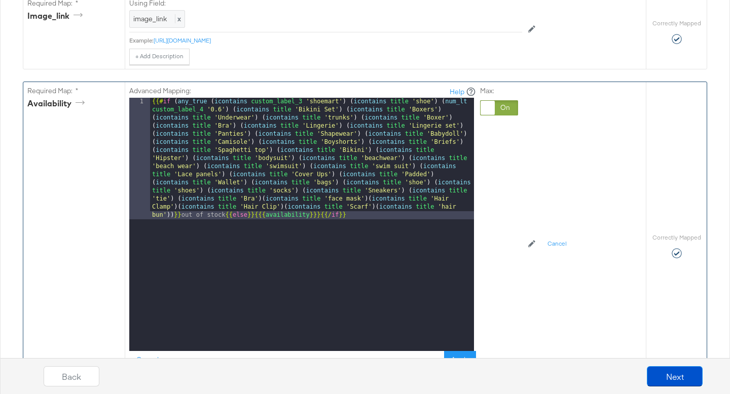
scroll to position [717, 0]
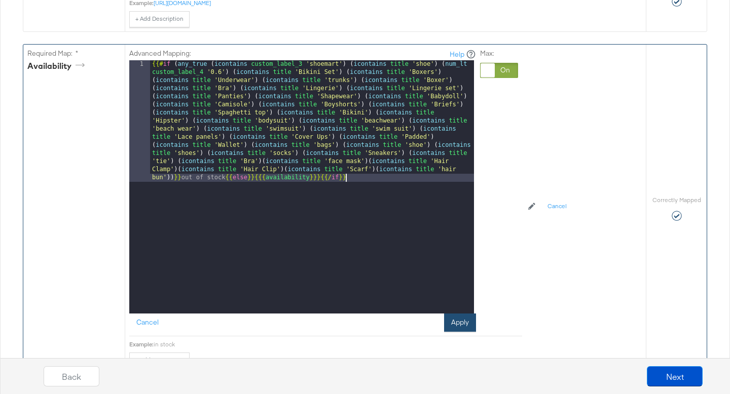
click at [453, 316] on button "Apply" at bounding box center [460, 323] width 32 height 18
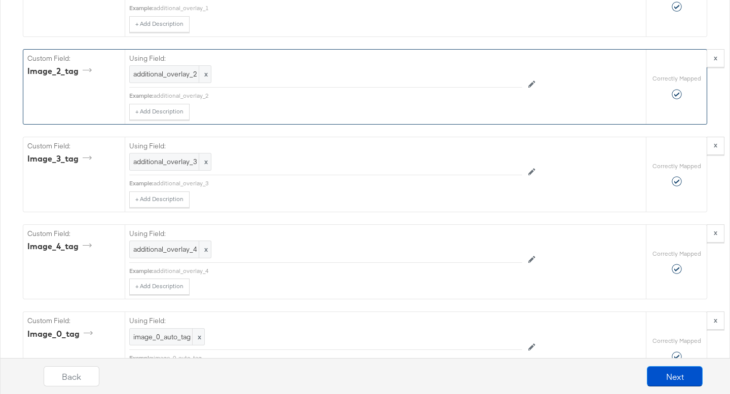
scroll to position [2002, 0]
